Goal: Task Accomplishment & Management: Use online tool/utility

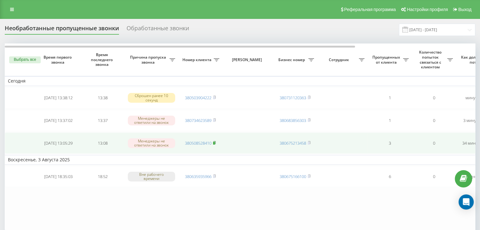
click at [214, 142] on rect at bounding box center [214, 143] width 2 height 3
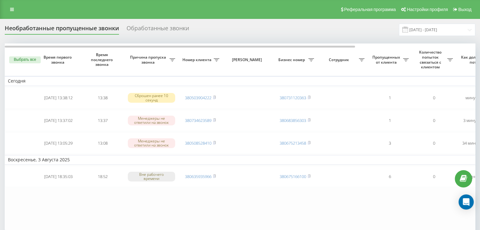
click at [0, 95] on div "Необработанные пропущенные звонки Обработанные звонки 20.07.2025 - 20.08.2025 В…" at bounding box center [240, 153] width 480 height 269
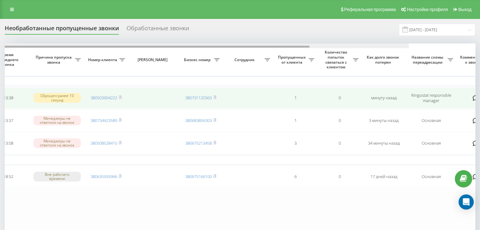
drag, startPoint x: 331, startPoint y: 47, endPoint x: 452, endPoint y: 105, distance: 134.2
click at [445, 55] on div "Выбрать все Время первого звонка Время последнего звонка Причина пропуска звонк…" at bounding box center [240, 138] width 471 height 189
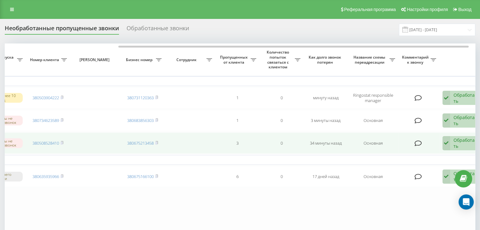
drag, startPoint x: 464, startPoint y: 143, endPoint x: 457, endPoint y: 143, distance: 6.9
click at [464, 143] on div "Обработать" at bounding box center [464, 143] width 22 height 12
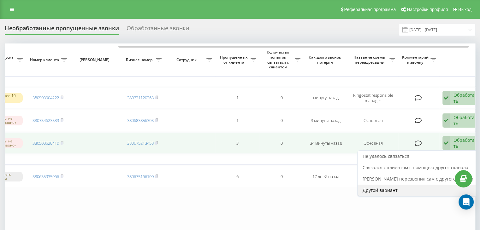
click at [413, 194] on div "Другой вариант" at bounding box center [418, 190] width 121 height 11
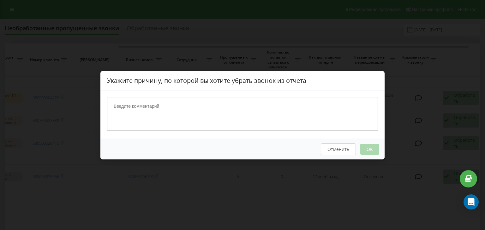
click at [286, 106] on textarea at bounding box center [242, 113] width 271 height 33
type textarea "опрацьовано"
click at [377, 151] on button "OK" at bounding box center [369, 149] width 19 height 11
